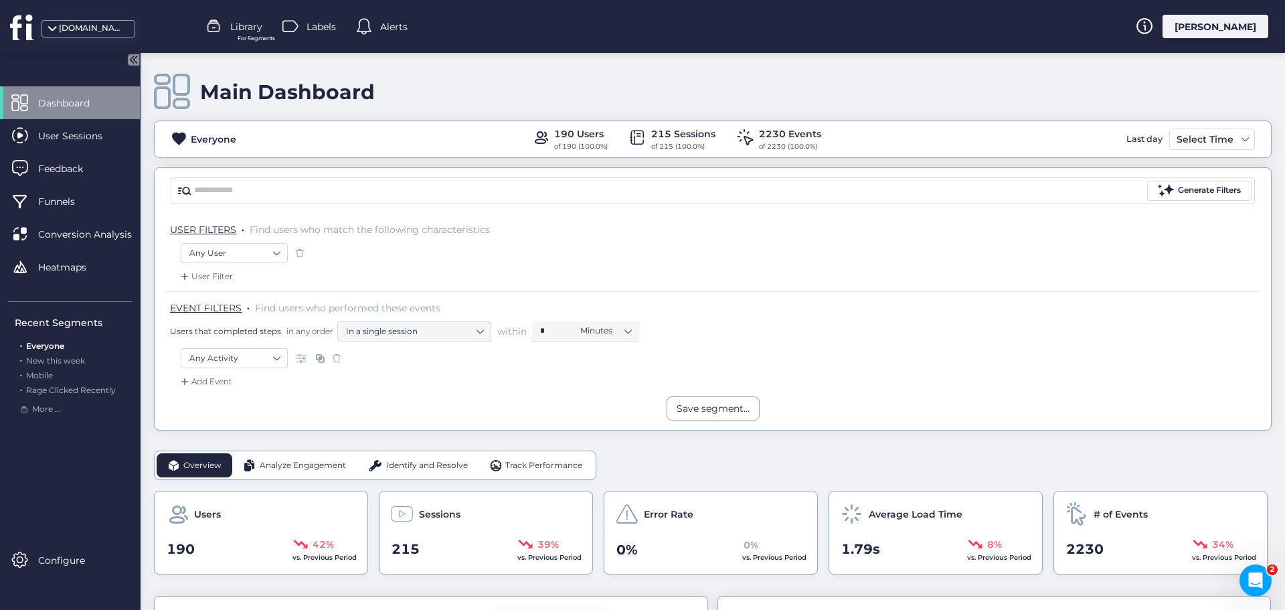
scroll to position [201, 0]
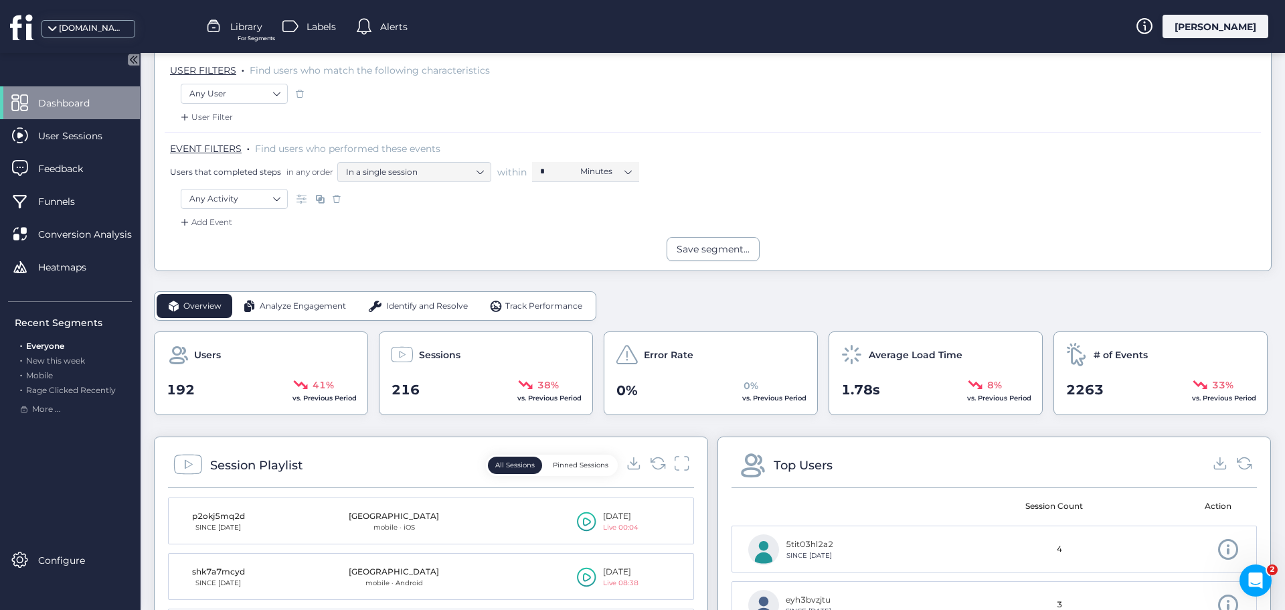
scroll to position [201, 0]
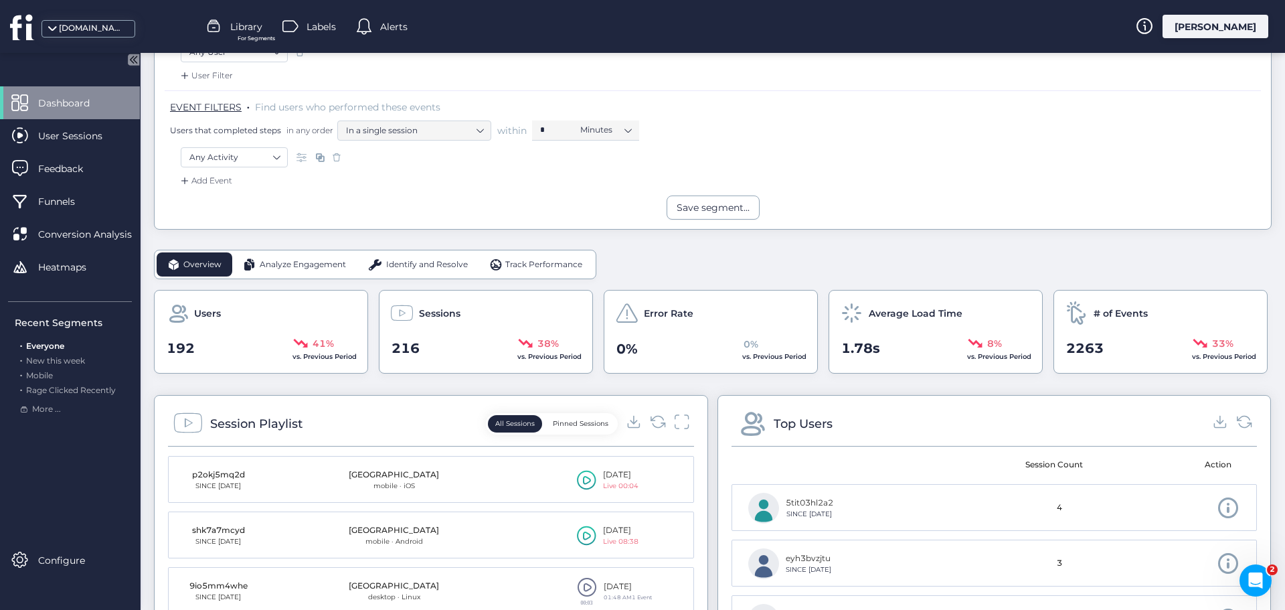
click at [278, 266] on span "Analyze Engagement" at bounding box center [303, 264] width 86 height 13
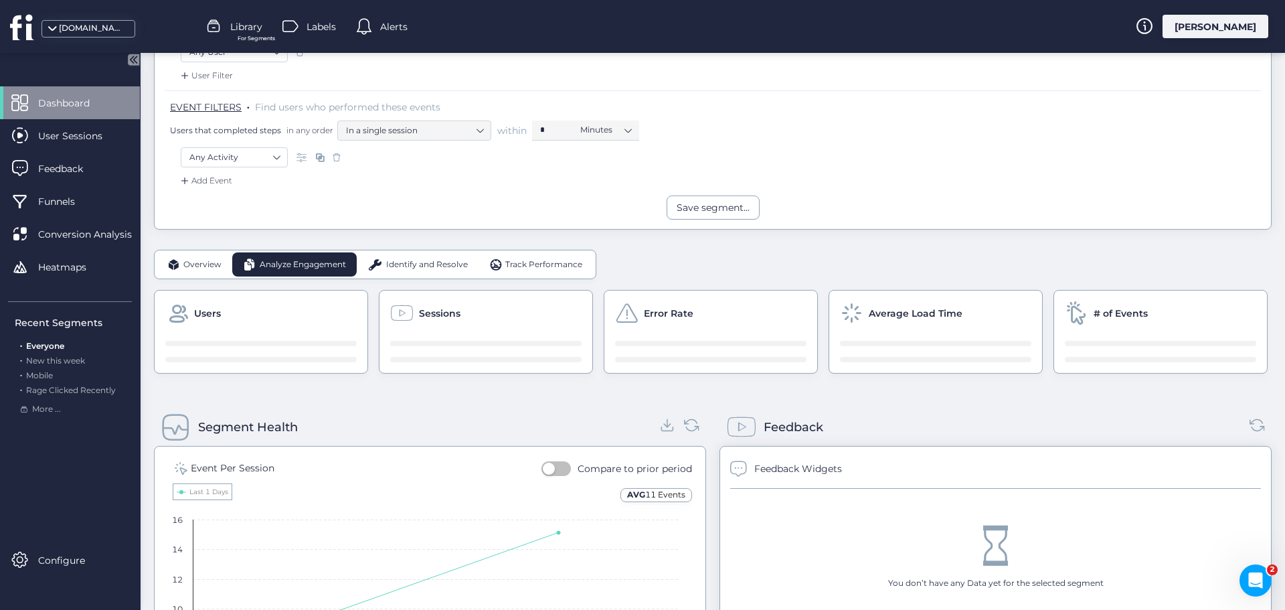
scroll to position [268, 0]
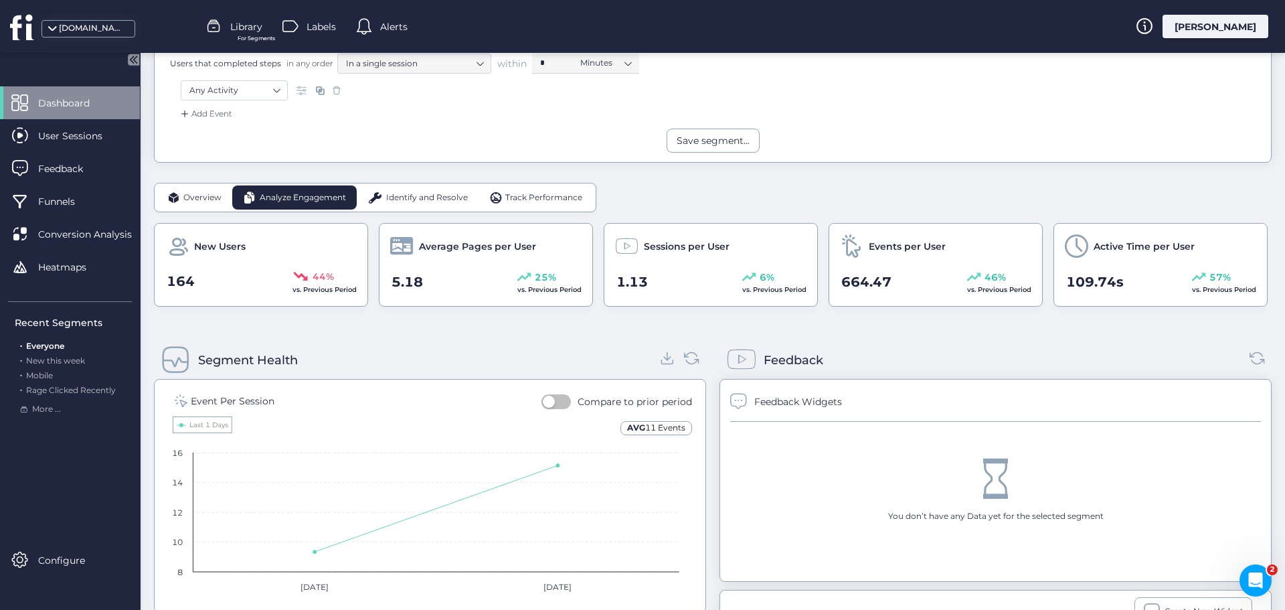
click at [418, 195] on span "Identify and Resolve" at bounding box center [427, 197] width 82 height 13
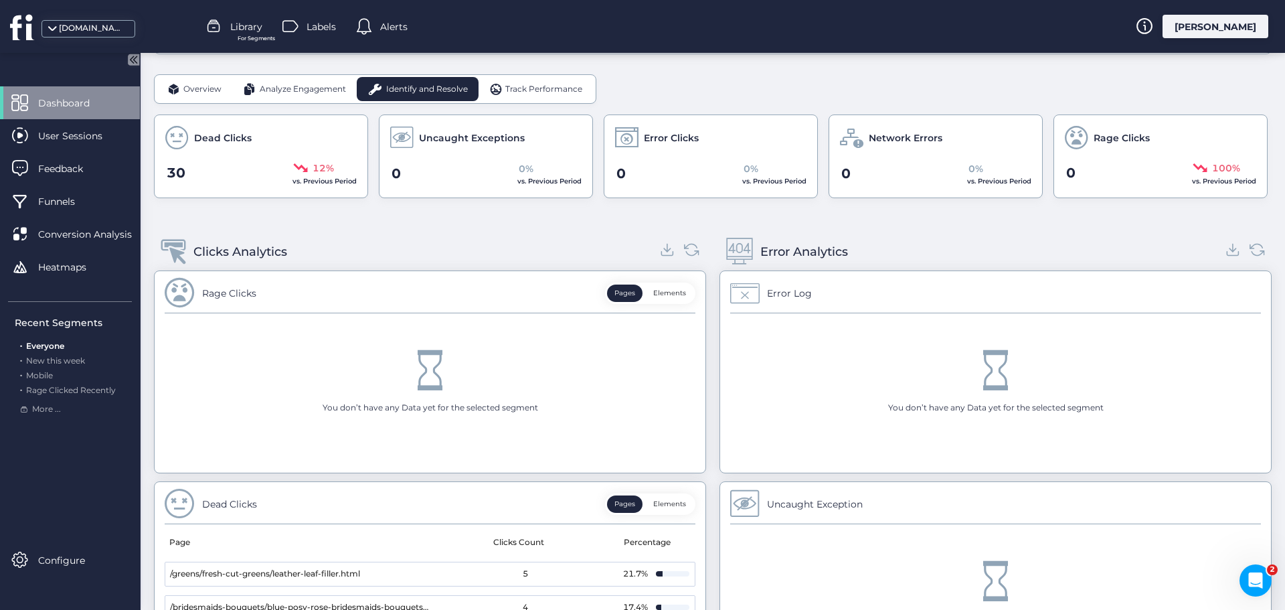
scroll to position [374, 0]
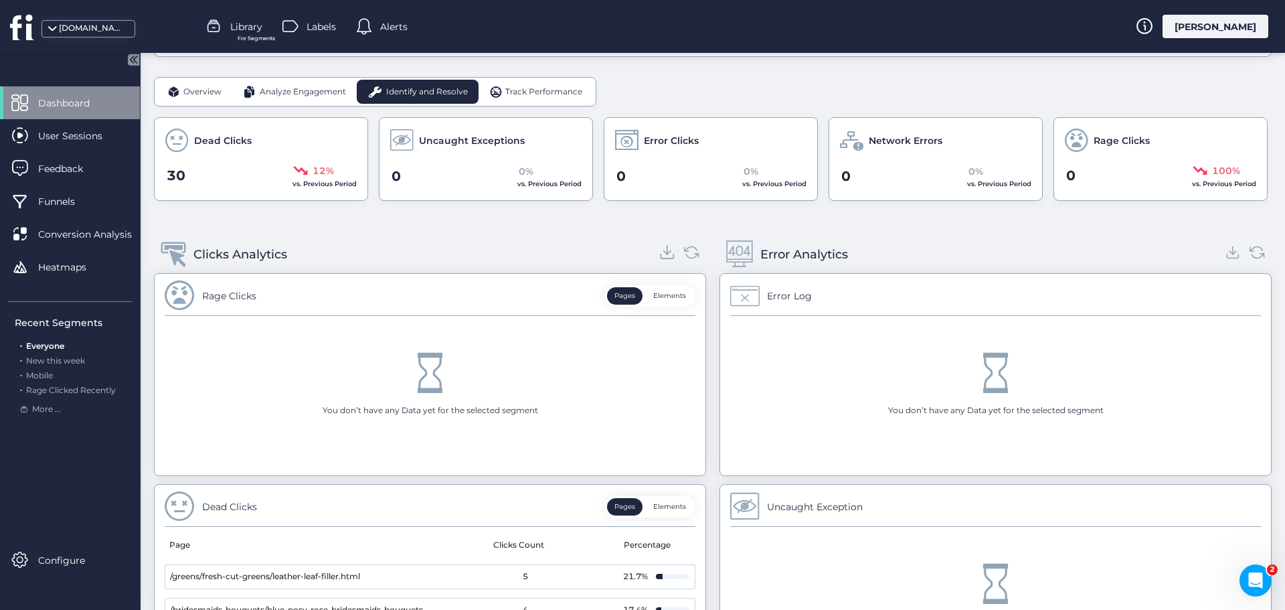
click at [665, 250] on icon at bounding box center [668, 252] width 18 height 18
click at [510, 88] on span "Track Performance" at bounding box center [543, 92] width 77 height 13
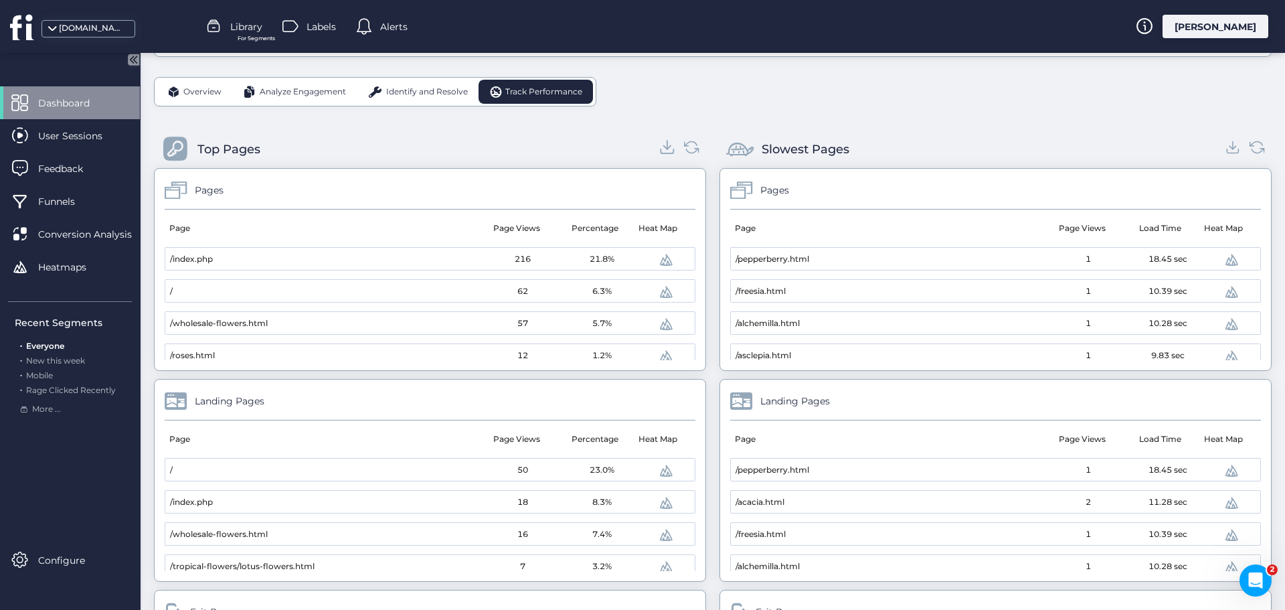
click at [661, 151] on icon at bounding box center [668, 147] width 18 height 18
click at [1265, 112] on div "Main Dashboard Everyone 192 Users of 192 (100.0%) 216 Sessions of 216 (100.0%) …" at bounding box center [719, 259] width 1131 height 1160
click at [1224, 147] on icon at bounding box center [1233, 147] width 18 height 18
